Goal: Find specific page/section: Find specific page/section

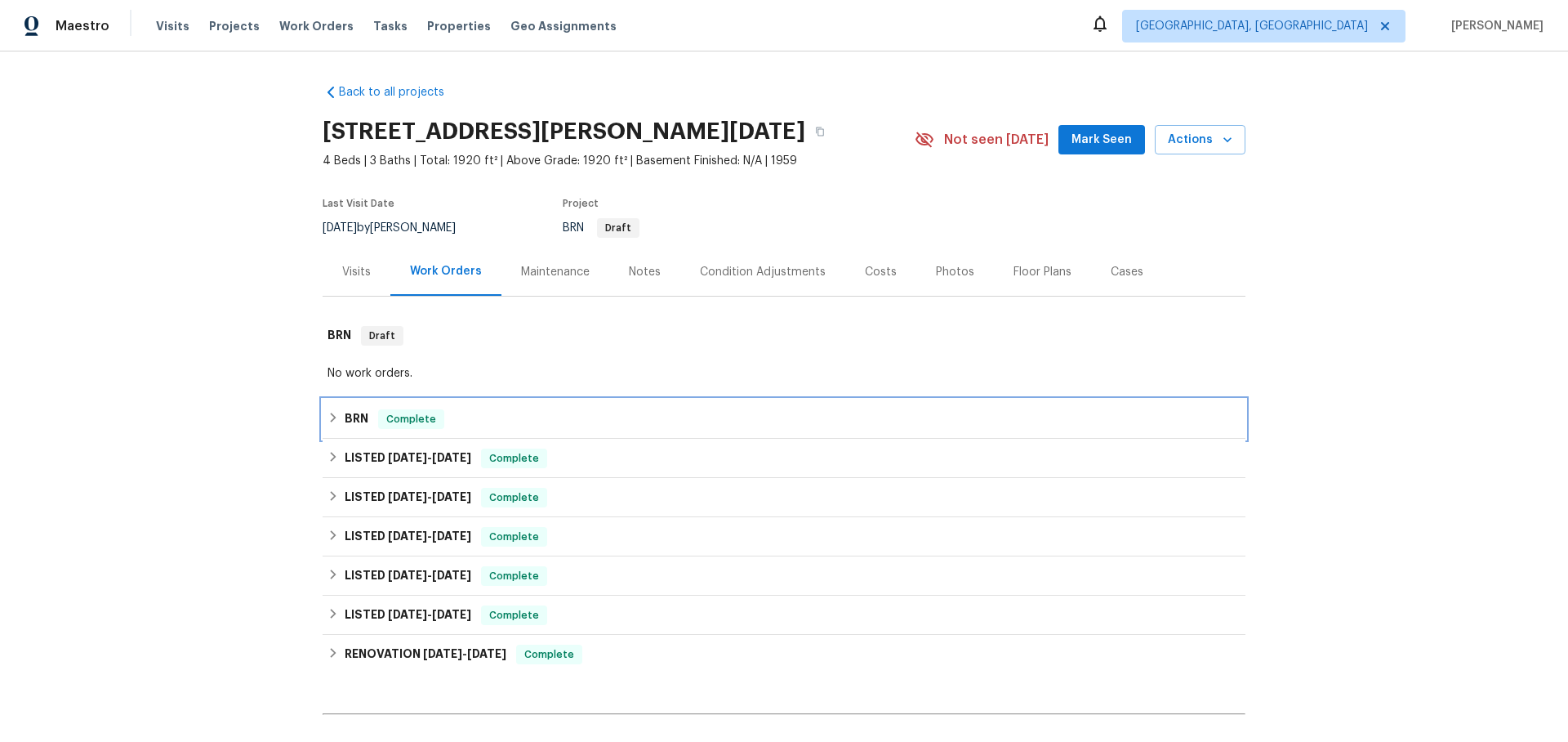
click at [336, 415] on icon at bounding box center [332, 417] width 12 height 12
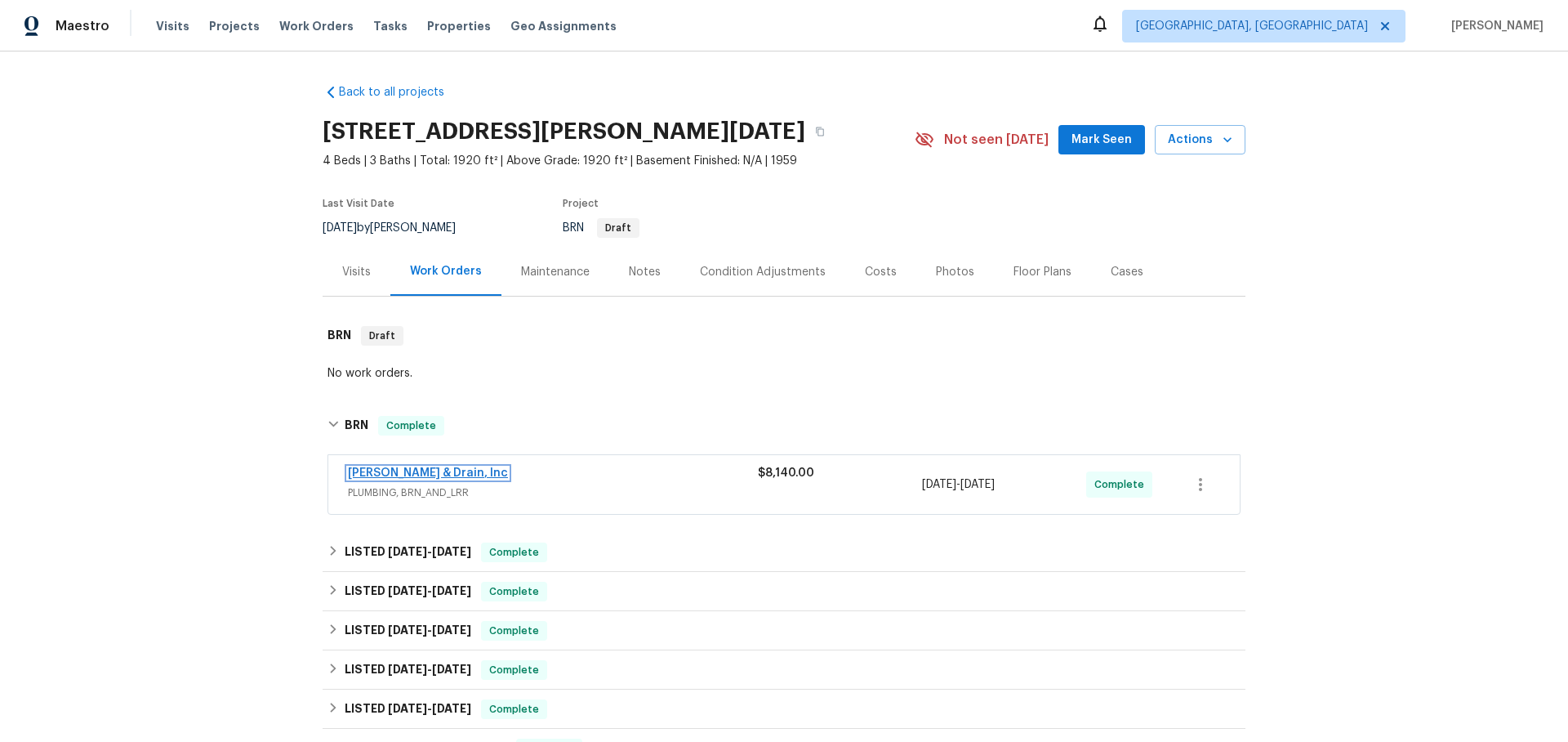
click at [465, 475] on link "[PERSON_NAME] & Drain, Inc" at bounding box center [428, 473] width 160 height 12
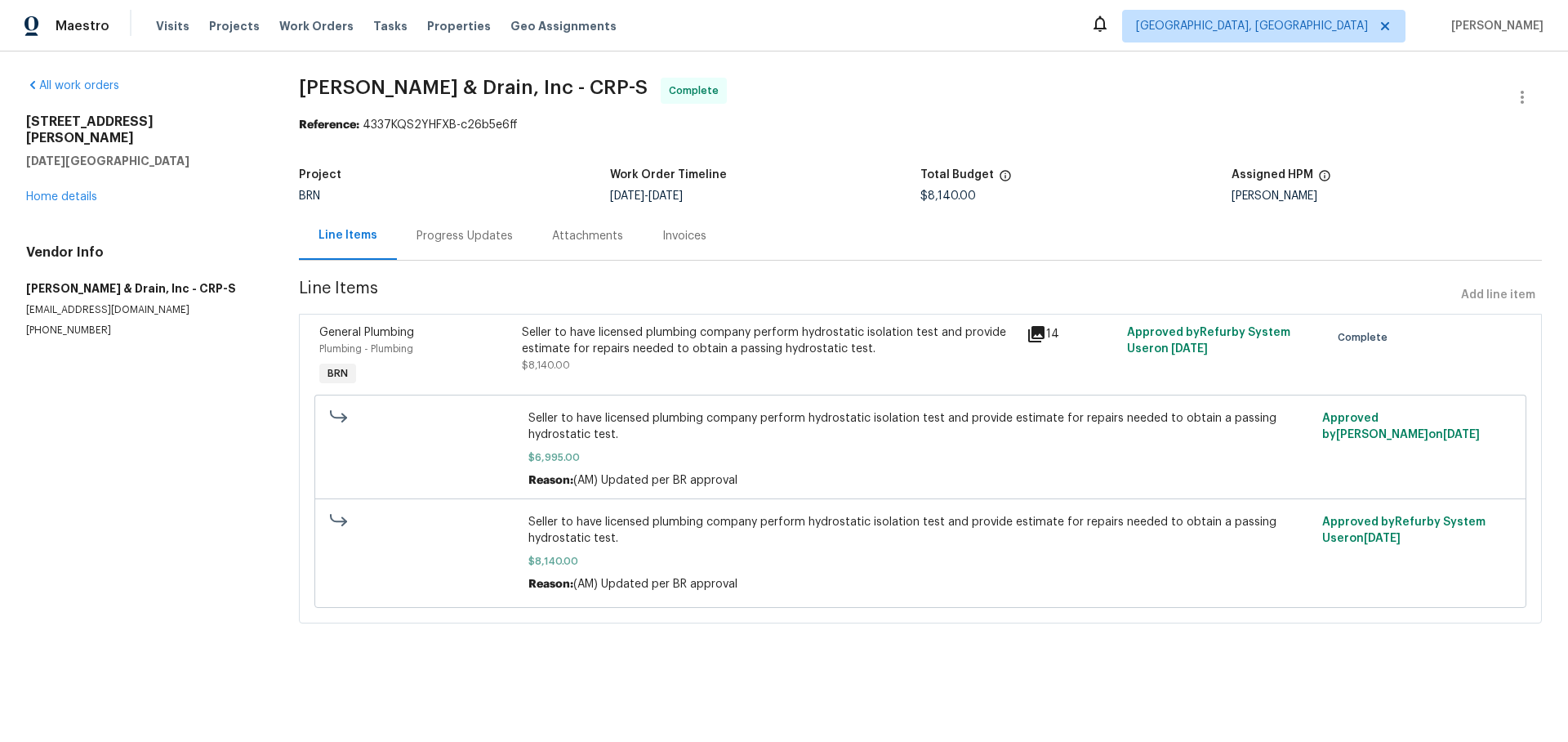
click at [451, 238] on div "Progress Updates" at bounding box center [464, 236] width 96 height 16
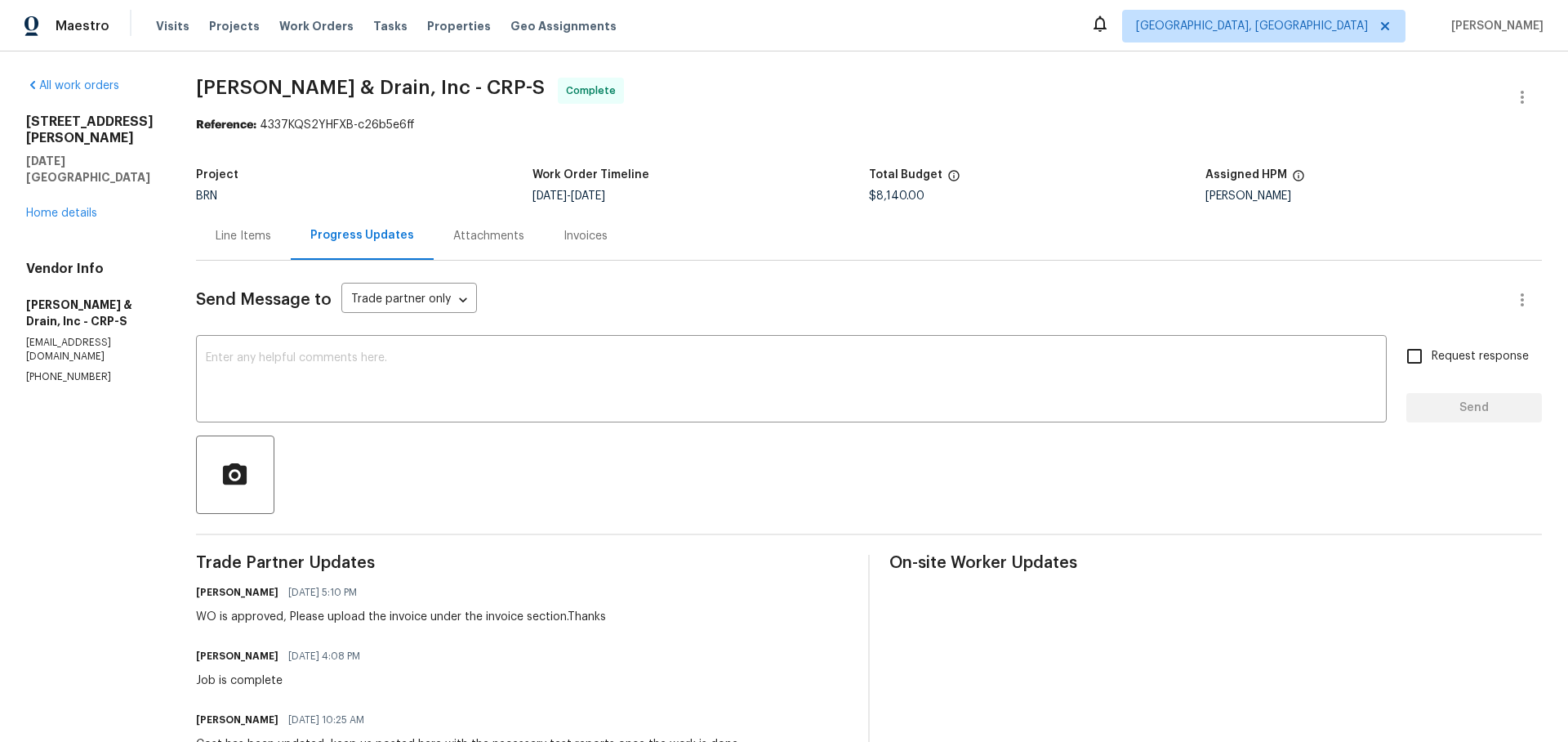
click at [260, 235] on div "Line Items" at bounding box center [243, 236] width 55 height 16
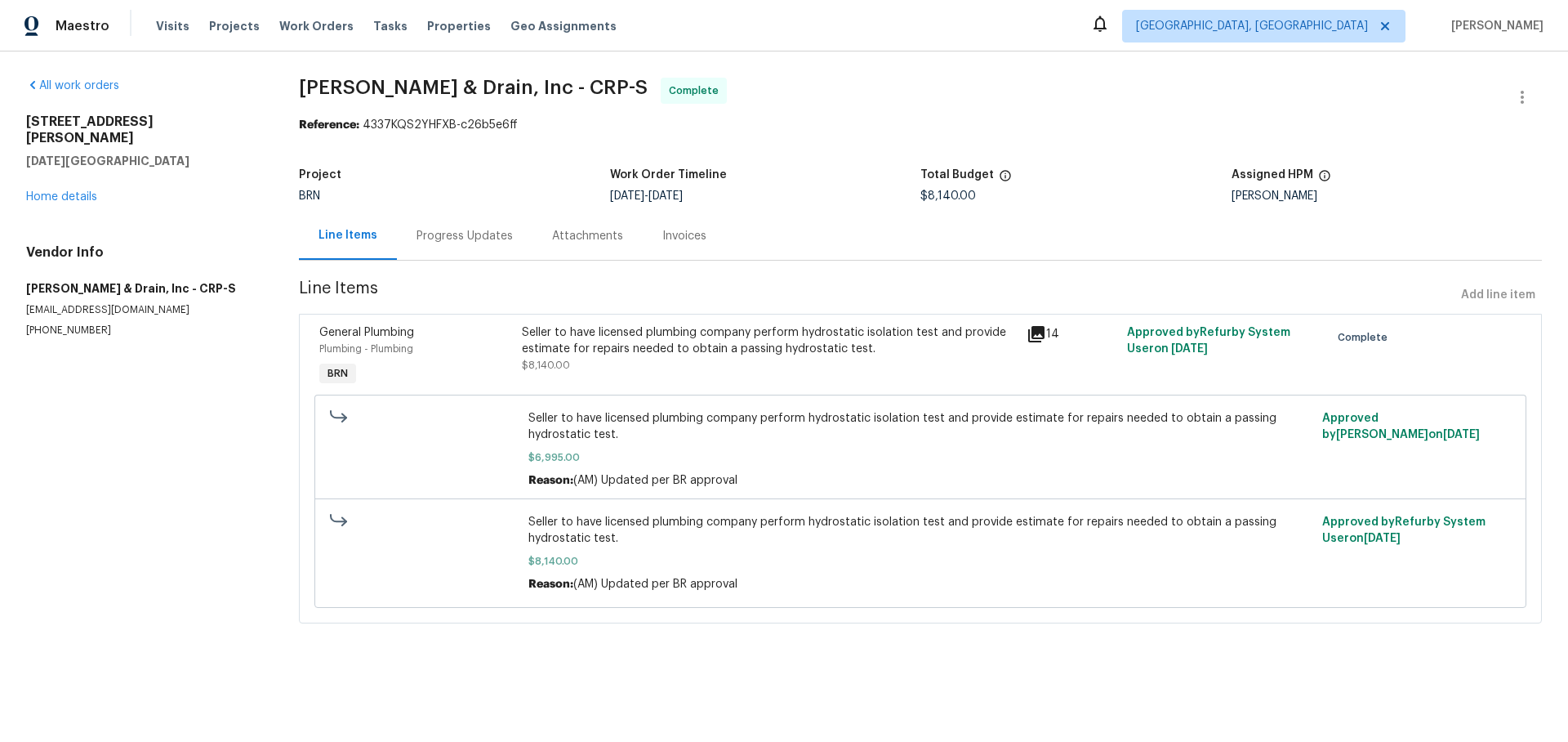
click at [1034, 335] on icon at bounding box center [1036, 334] width 16 height 16
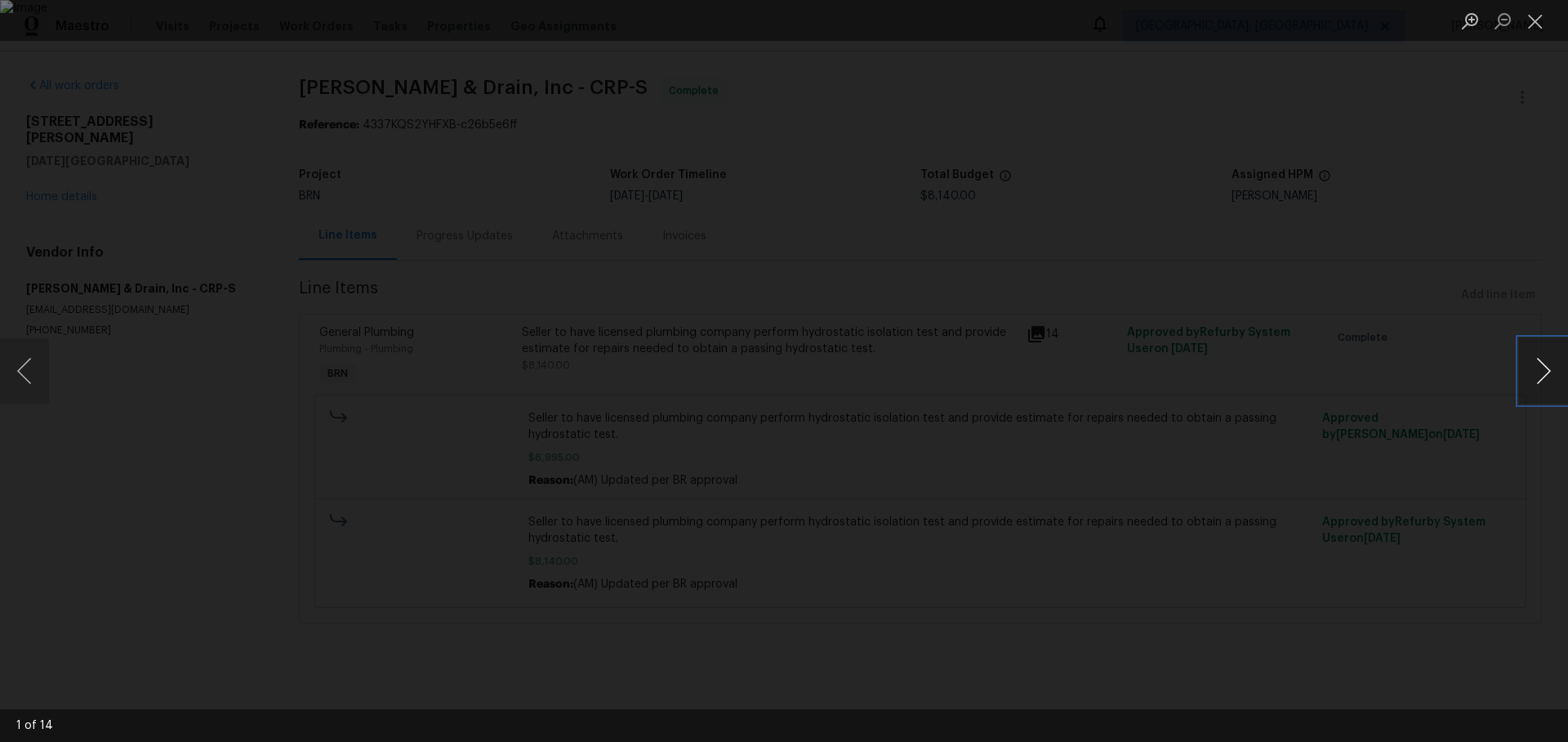
click at [1548, 378] on button "Next image" at bounding box center [1543, 370] width 49 height 65
click at [1549, 376] on button "Next image" at bounding box center [1543, 370] width 49 height 65
click at [1542, 369] on button "Next image" at bounding box center [1543, 370] width 49 height 65
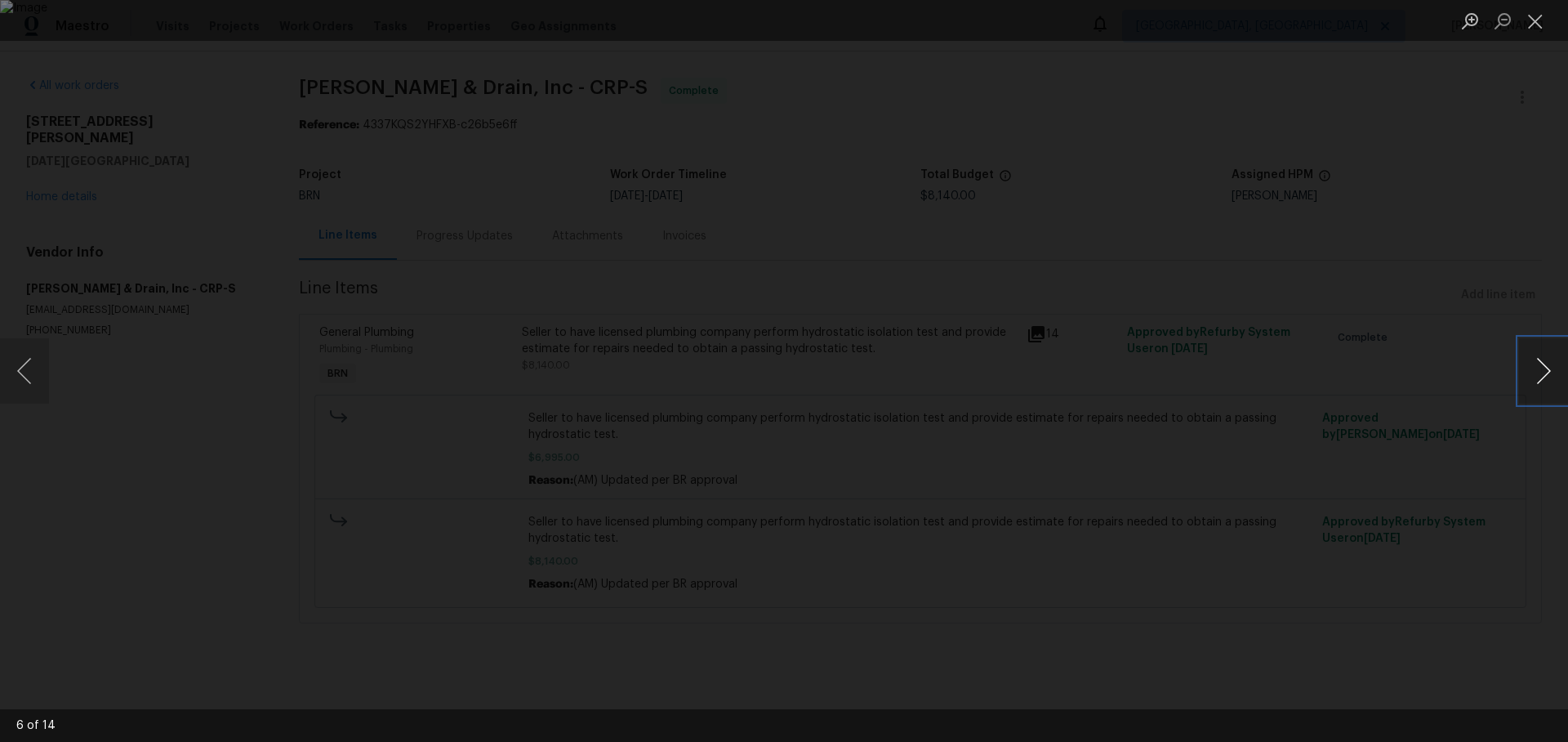
click at [1542, 369] on button "Next image" at bounding box center [1543, 370] width 49 height 65
click at [1543, 369] on button "Next image" at bounding box center [1543, 370] width 49 height 65
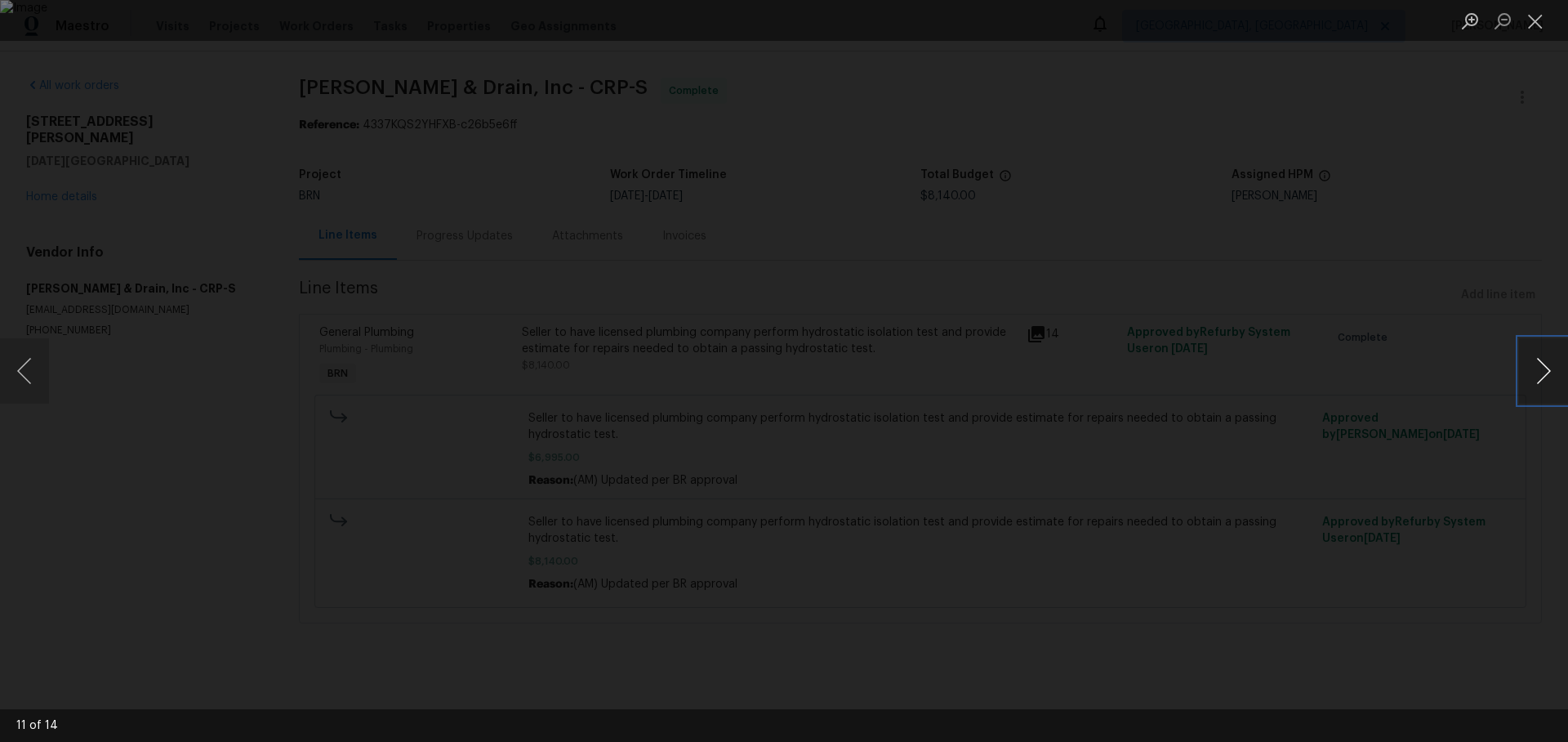
click at [1543, 369] on button "Next image" at bounding box center [1543, 370] width 49 height 65
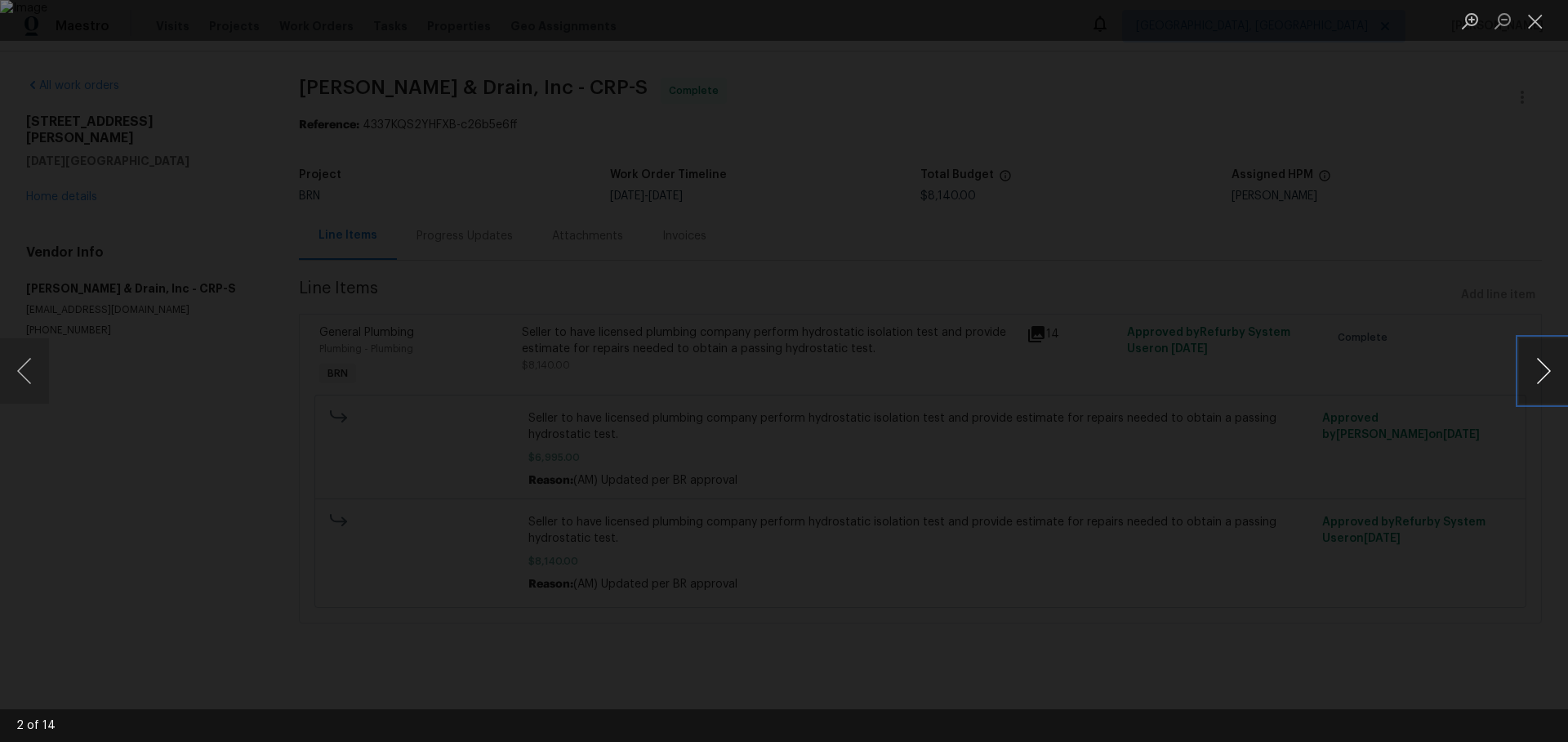
click at [1543, 369] on button "Next image" at bounding box center [1543, 370] width 49 height 65
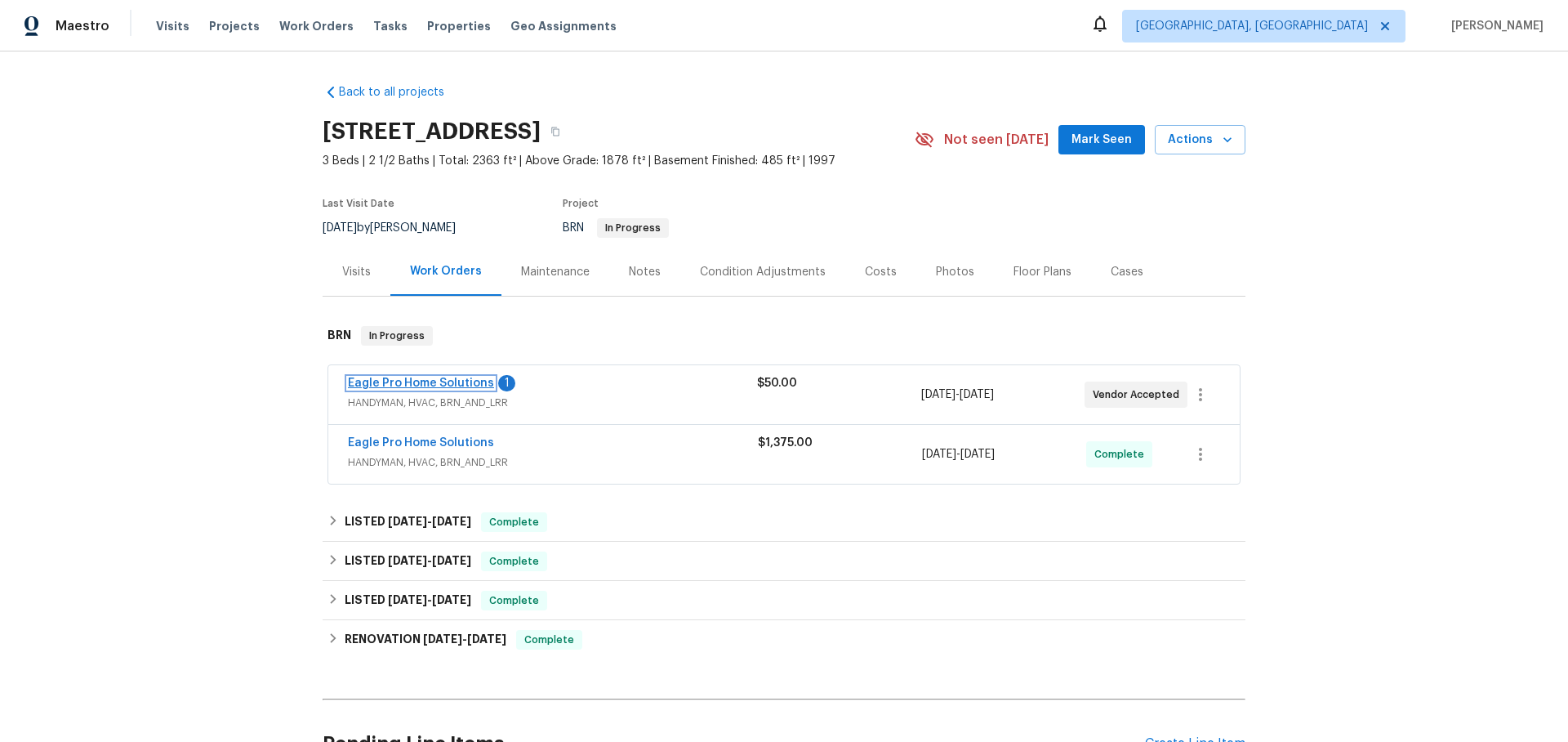
click at [415, 377] on link "Eagle Pro Home Solutions" at bounding box center [421, 383] width 146 height 12
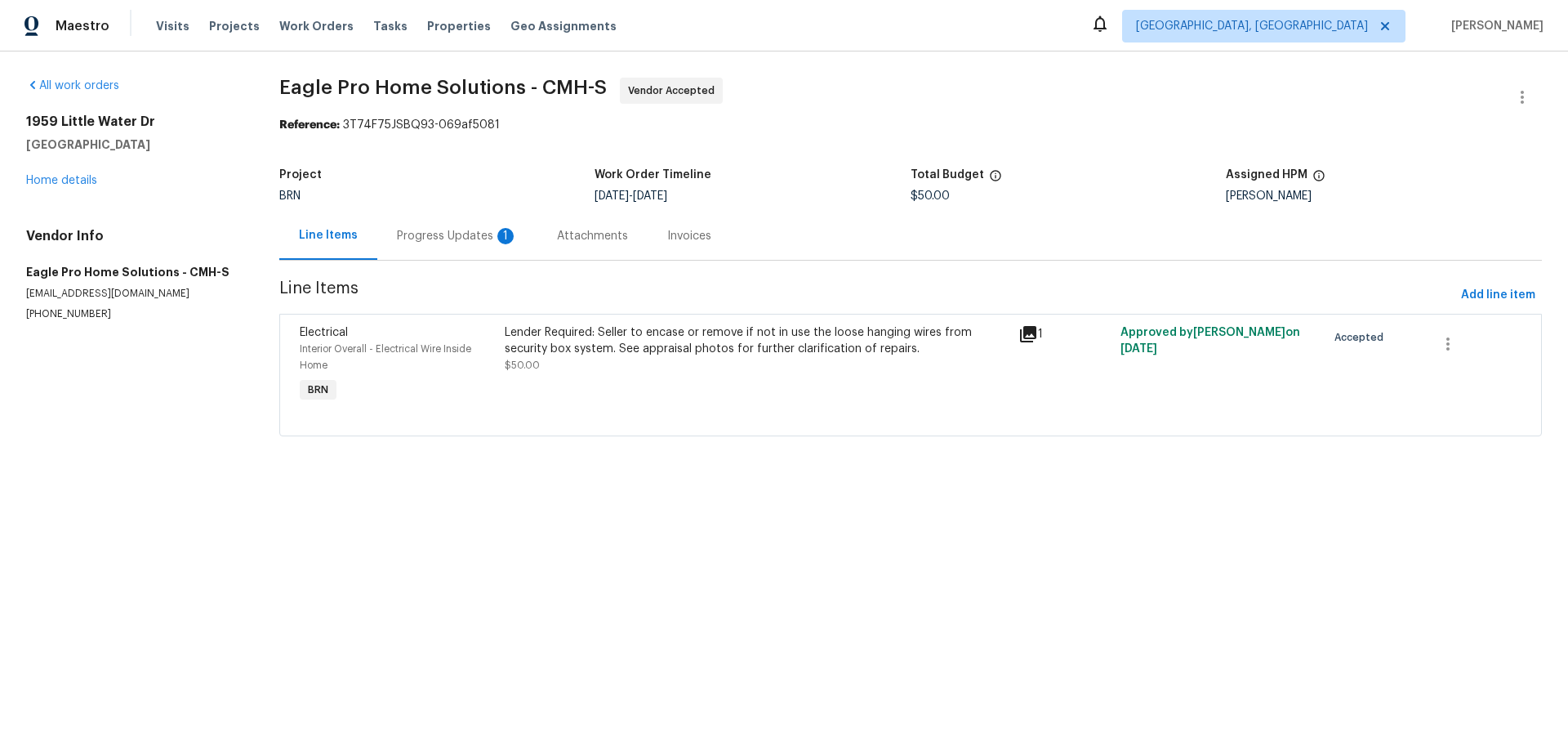
click at [448, 235] on div "Progress Updates 1" at bounding box center [457, 236] width 121 height 16
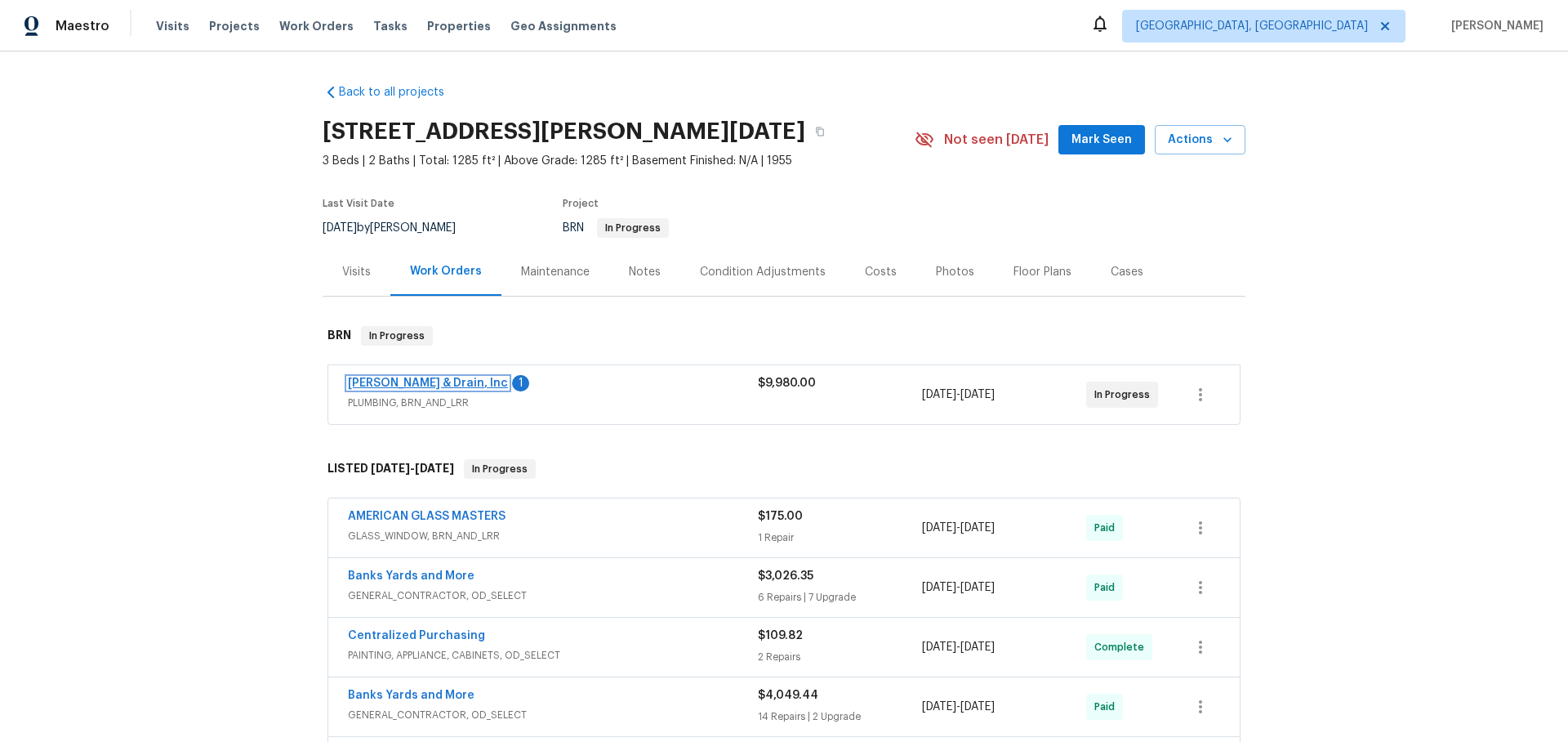
click at [403, 383] on link "Owen Plumbing & Drain, Inc" at bounding box center [428, 383] width 160 height 12
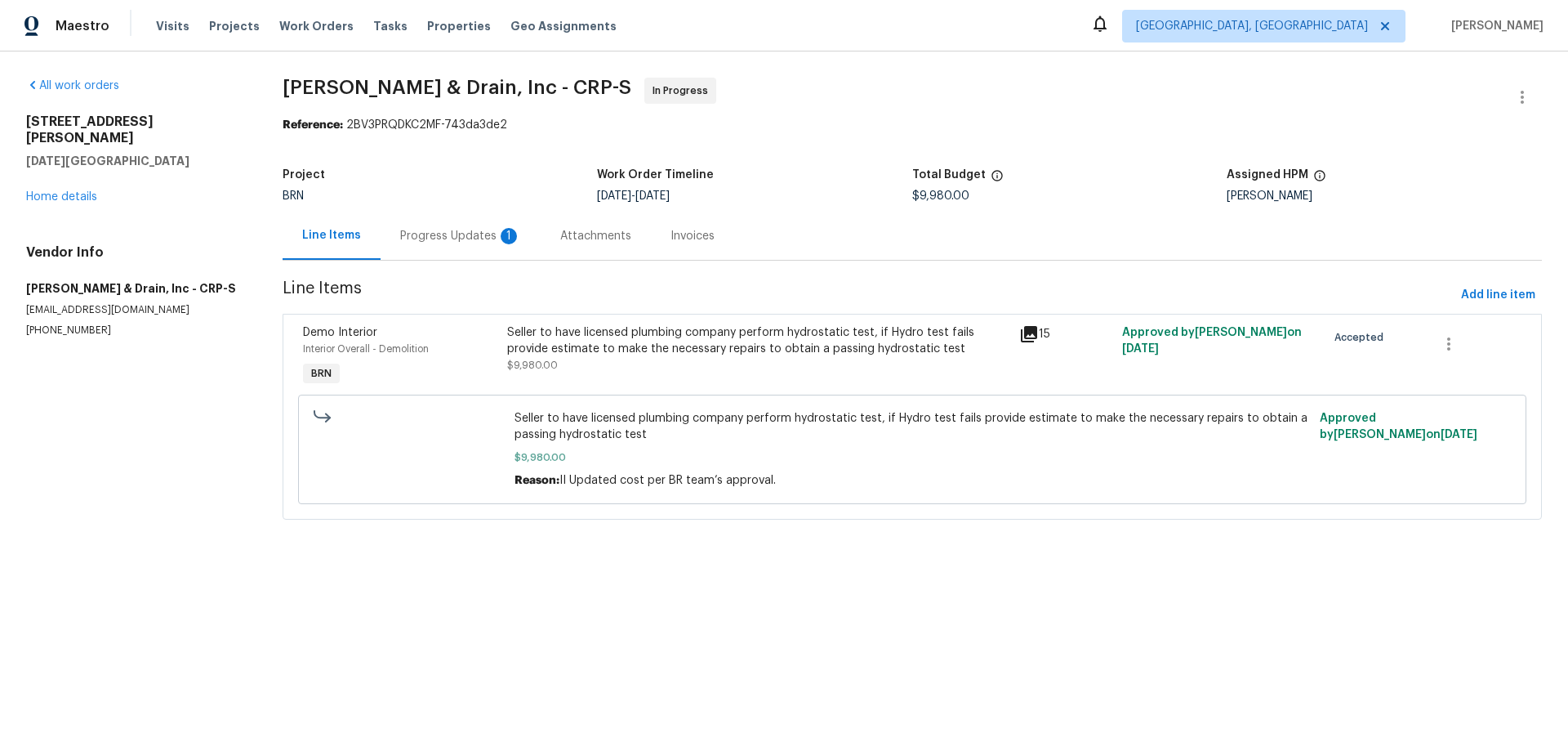
click at [457, 229] on div "Progress Updates 1" at bounding box center [461, 236] width 121 height 16
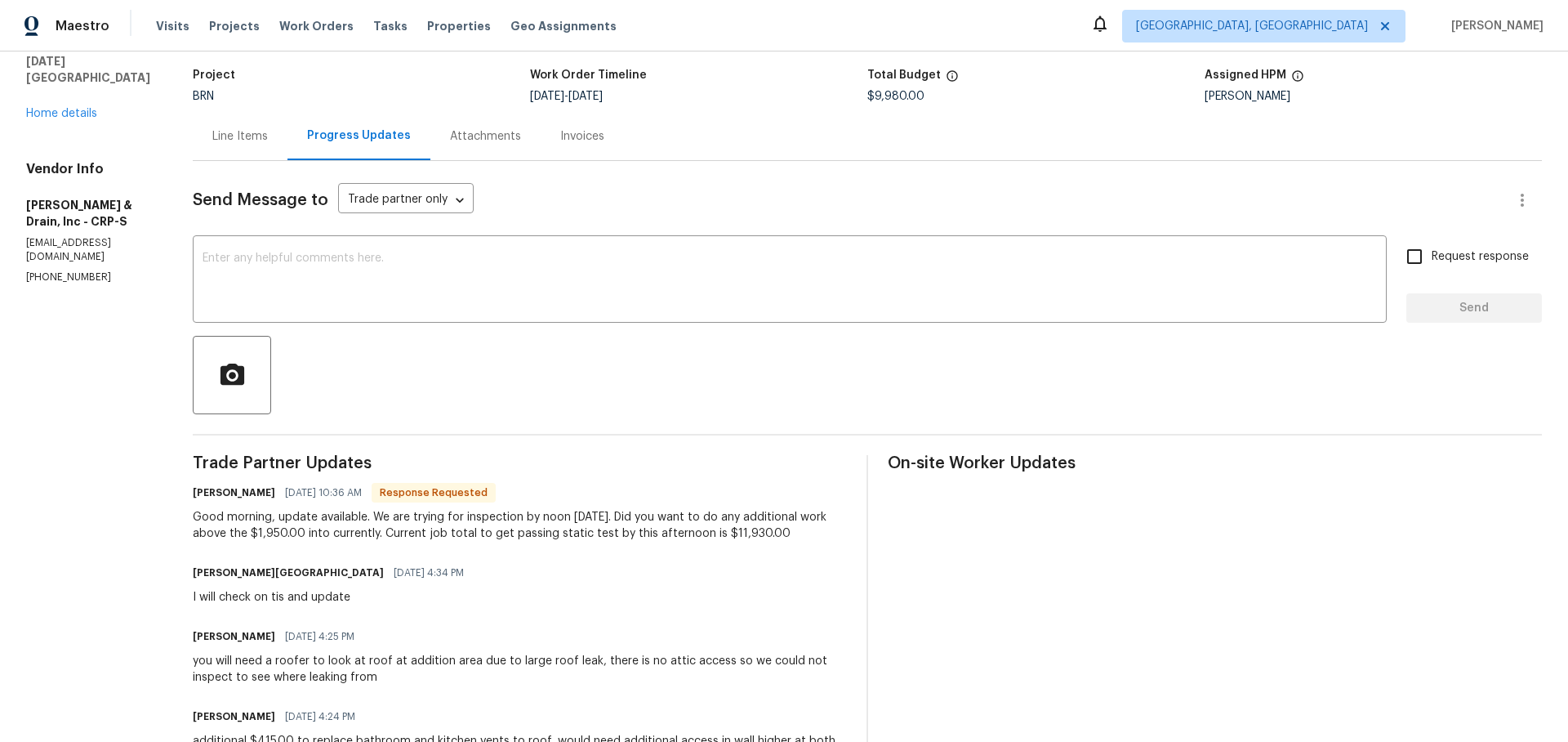
scroll to position [126, 0]
